Goal: Transaction & Acquisition: Purchase product/service

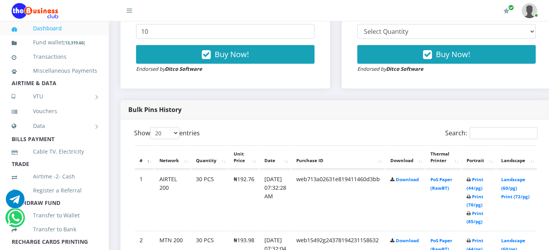
scroll to position [345, 0]
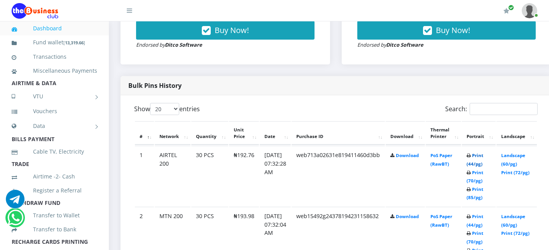
click at [483, 155] on link "Print (44/pg)" at bounding box center [474, 159] width 17 height 14
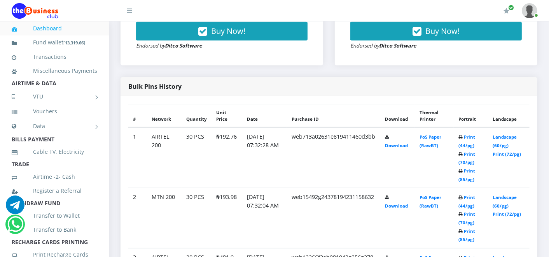
scroll to position [342, 0]
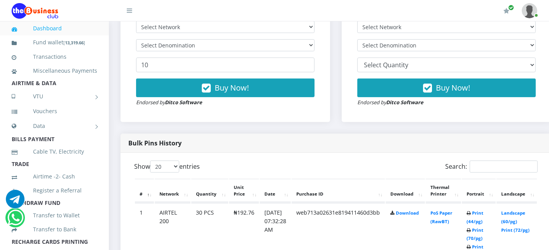
scroll to position [242, 0]
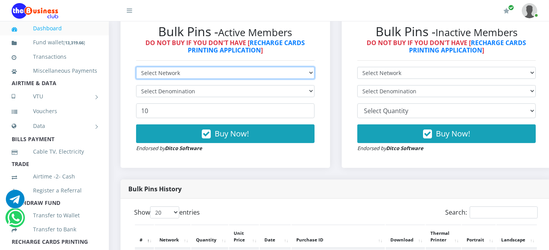
click at [168, 73] on select "Select Network MTN Globacom 9Mobile Airtel" at bounding box center [225, 73] width 178 height 12
select select "MTN"
click at [136, 68] on select "Select Network MTN Globacom 9Mobile Airtel" at bounding box center [225, 73] width 178 height 12
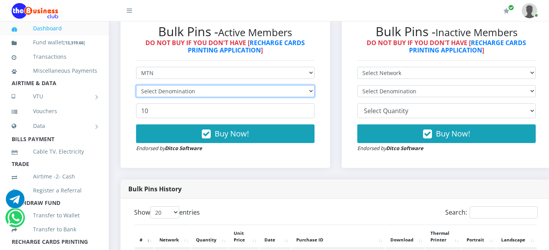
click at [160, 91] on select "Select Denomination" at bounding box center [225, 91] width 178 height 12
select select "96.99-100"
click at [136, 86] on select "Select Denomination MTN NGN100 - ₦96.99 MTN NGN200 - ₦193.98 MTN NGN400 - ₦387.…" at bounding box center [225, 91] width 178 height 12
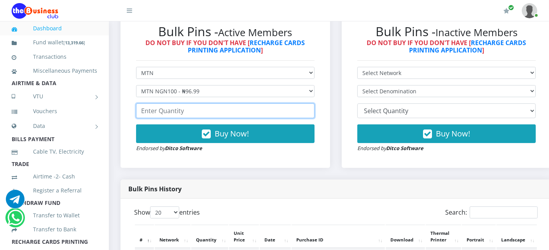
click at [161, 113] on input "number" at bounding box center [225, 110] width 178 height 15
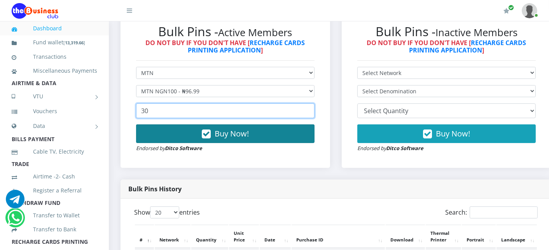
type input "30"
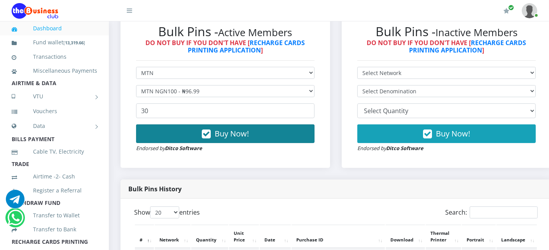
click at [162, 129] on button "Buy Now!" at bounding box center [225, 133] width 178 height 19
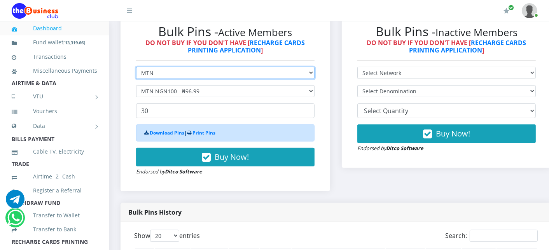
click at [154, 75] on select "Select Network MTN Globacom 9Mobile Airtel" at bounding box center [225, 73] width 178 height 12
select select "Airtel"
click at [136, 68] on select "Select Network MTN Globacom 9Mobile Airtel" at bounding box center [225, 73] width 178 height 12
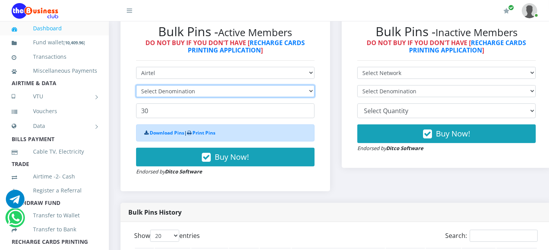
click at [173, 92] on select "Select Denomination" at bounding box center [225, 91] width 178 height 12
select select "96.38-100"
click at [136, 86] on select "Select Denomination Airtel NGN100 - ₦96.38 Airtel NGN200 - ₦192.76 Airtel NGN50…" at bounding box center [225, 91] width 178 height 12
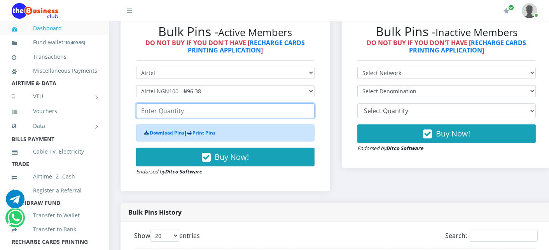
click at [173, 113] on input "number" at bounding box center [225, 110] width 178 height 15
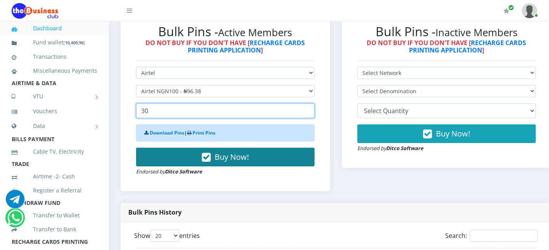
type input "30"
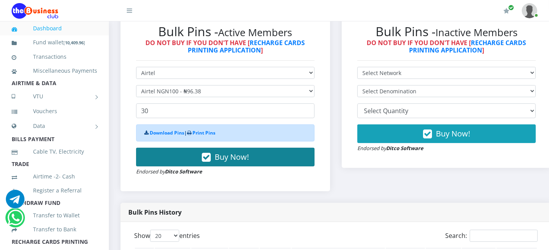
click at [173, 153] on button "Buy Now!" at bounding box center [225, 157] width 178 height 19
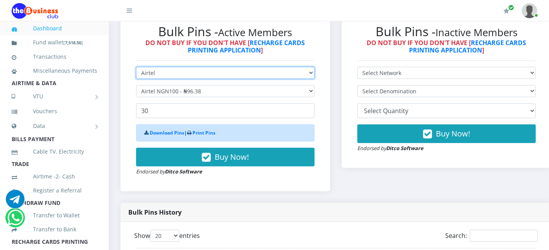
click at [187, 76] on select "Select Network MTN Globacom 9Mobile Airtel" at bounding box center [225, 73] width 178 height 12
select select "MTN"
click at [136, 68] on select "Select Network MTN Globacom 9Mobile Airtel" at bounding box center [225, 73] width 178 height 12
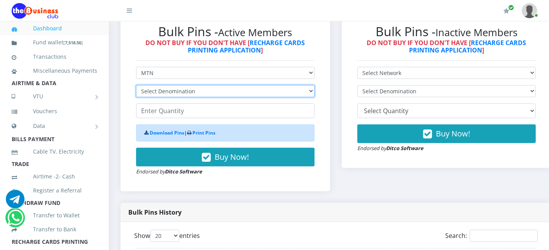
click at [173, 93] on select "Select Denomination MTN NGN100 - ₦96.99 MTN NGN200 - ₦193.98 MTN NGN400 - ₦387.…" at bounding box center [225, 91] width 178 height 12
select select "193.98-200"
click at [136, 86] on select "Select Denomination MTN NGN100 - ₦96.99 MTN NGN200 - ₦193.98 MTN NGN400 - ₦387.…" at bounding box center [225, 91] width 178 height 12
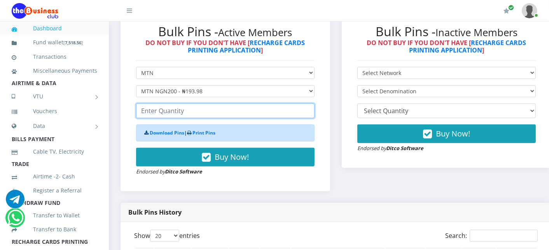
click at [164, 114] on input "number" at bounding box center [225, 110] width 178 height 15
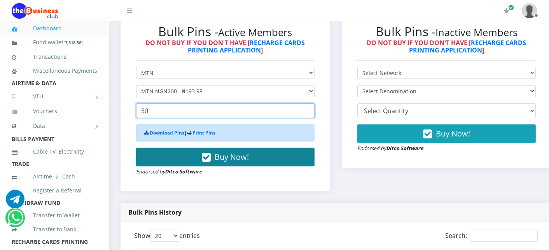
type input "30"
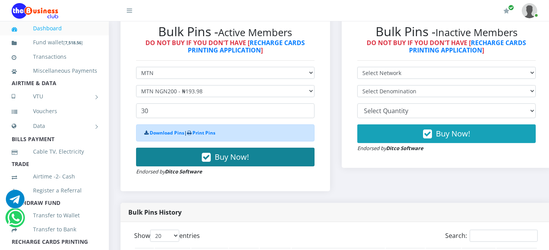
click at [161, 152] on button "Buy Now!" at bounding box center [225, 157] width 178 height 19
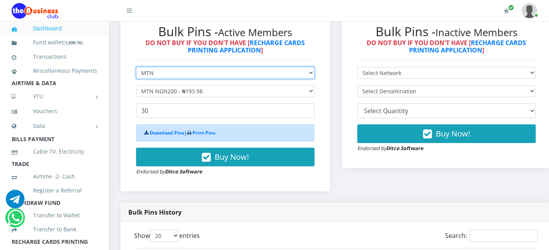
click at [173, 73] on select "Select Network MTN Globacom 9Mobile Airtel" at bounding box center [225, 73] width 178 height 12
click at [136, 68] on select "Select Network MTN Globacom 9Mobile Airtel" at bounding box center [225, 73] width 178 height 12
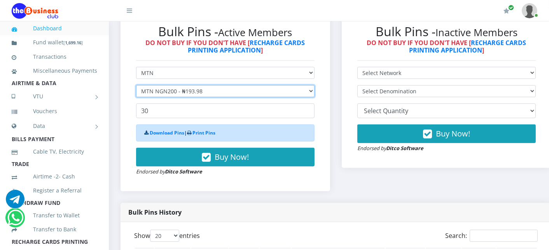
click at [166, 91] on select "Select Denomination MTN NGN100 - ₦96.99 MTN NGN200 - ₦193.98 MTN NGN400 - ₦387.…" at bounding box center [225, 91] width 178 height 12
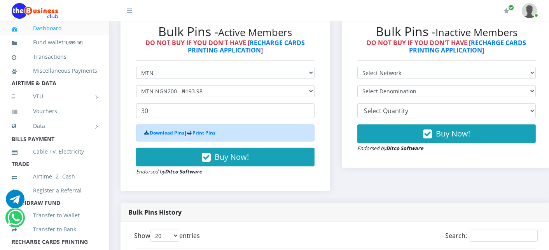
click at [142, 58] on div "Bulk Pins - Active Members DO NOT BUY IF YOU DON'T HAVE [ RECHARGE CARDS PRINTI…" at bounding box center [225, 99] width 194 height 167
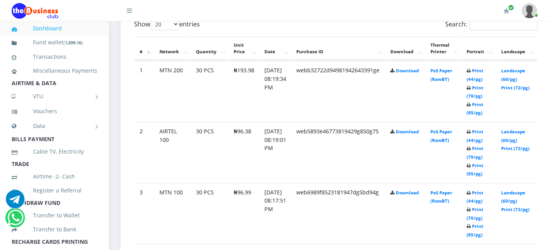
scroll to position [432, 0]
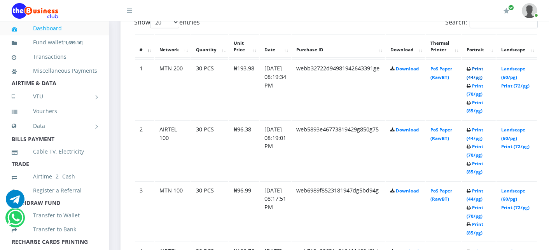
click at [483, 67] on link "Print (44/pg)" at bounding box center [474, 73] width 17 height 14
click at [483, 129] on link "Print (44/pg)" at bounding box center [474, 134] width 17 height 14
click at [483, 190] on link "Print (44/pg)" at bounding box center [474, 195] width 17 height 14
click at [483, 189] on link "Print (44/pg)" at bounding box center [474, 195] width 17 height 14
